Goal: Transaction & Acquisition: Purchase product/service

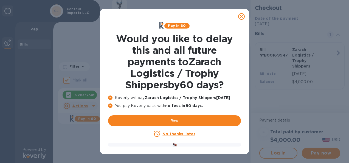
click at [242, 16] on icon at bounding box center [241, 16] width 7 height 7
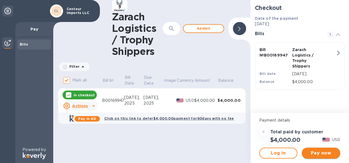
click at [324, 154] on span "Pay now" at bounding box center [322, 153] width 30 height 7
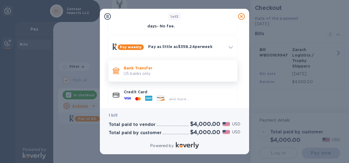
scroll to position [46, 0]
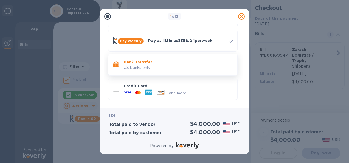
click at [133, 59] on p "Bank Transfer" at bounding box center [178, 61] width 109 height 5
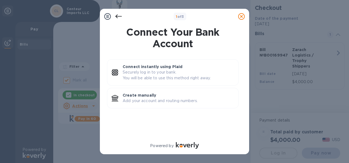
scroll to position [0, 0]
click at [143, 96] on p "Create manually" at bounding box center [179, 95] width 112 height 5
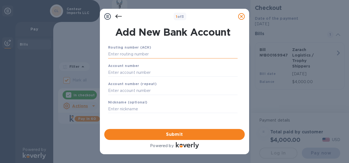
click at [144, 54] on input "text" at bounding box center [173, 54] width 130 height 8
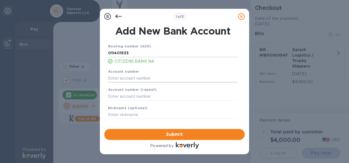
type input "011401533"
click at [143, 75] on input "text" at bounding box center [173, 78] width 130 height 8
type input "3312726109"
click at [167, 95] on input "text" at bounding box center [173, 97] width 130 height 8
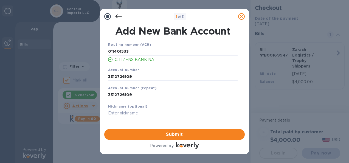
scroll to position [2, 0]
type input "3312726109"
click at [182, 135] on span "Submit" at bounding box center [175, 134] width 132 height 7
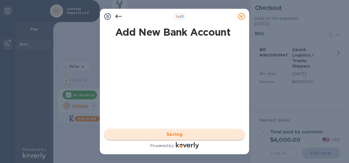
scroll to position [0, 0]
